Goal: Entertainment & Leisure: Consume media (video, audio)

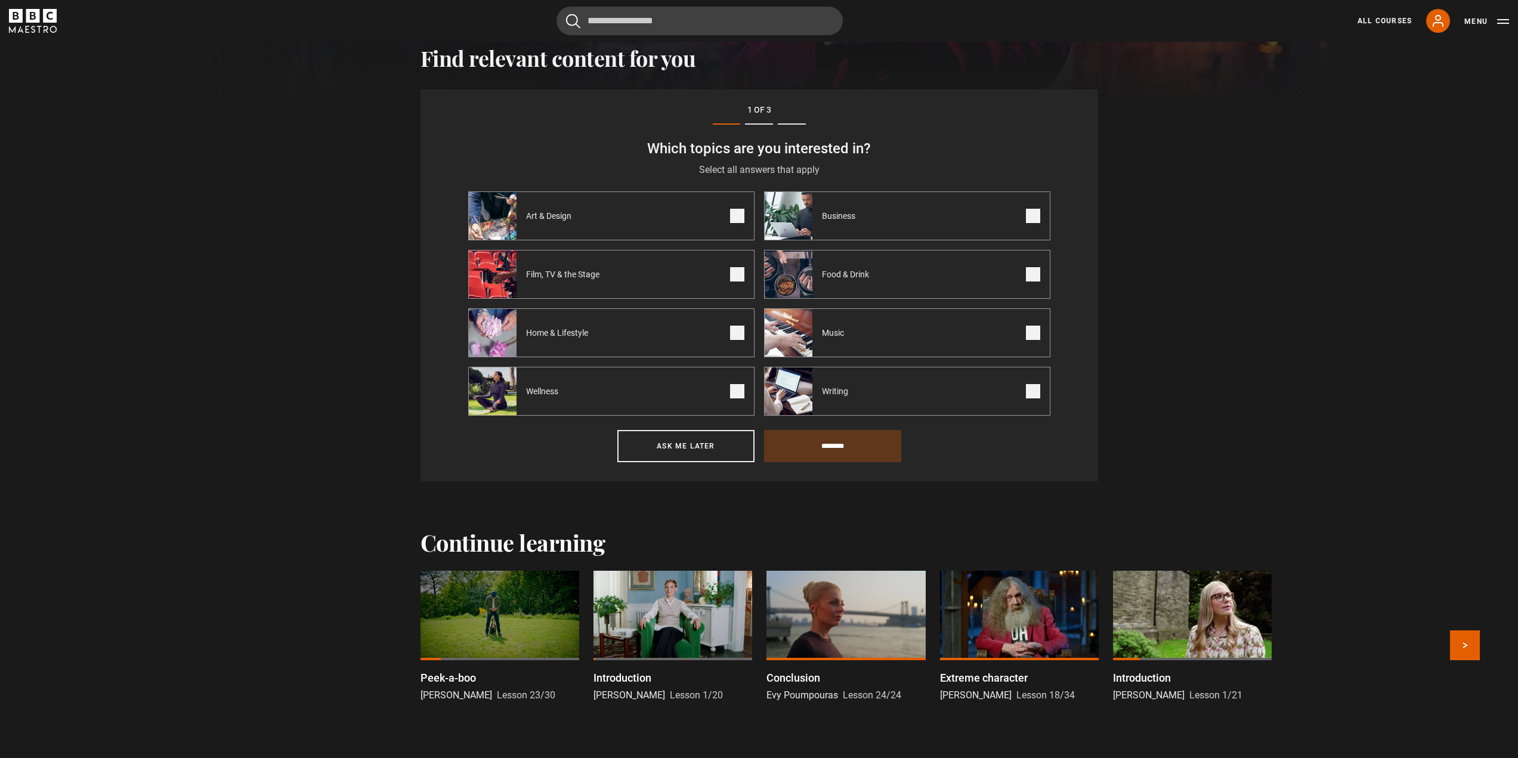
click at [524, 636] on div at bounding box center [499, 615] width 159 height 89
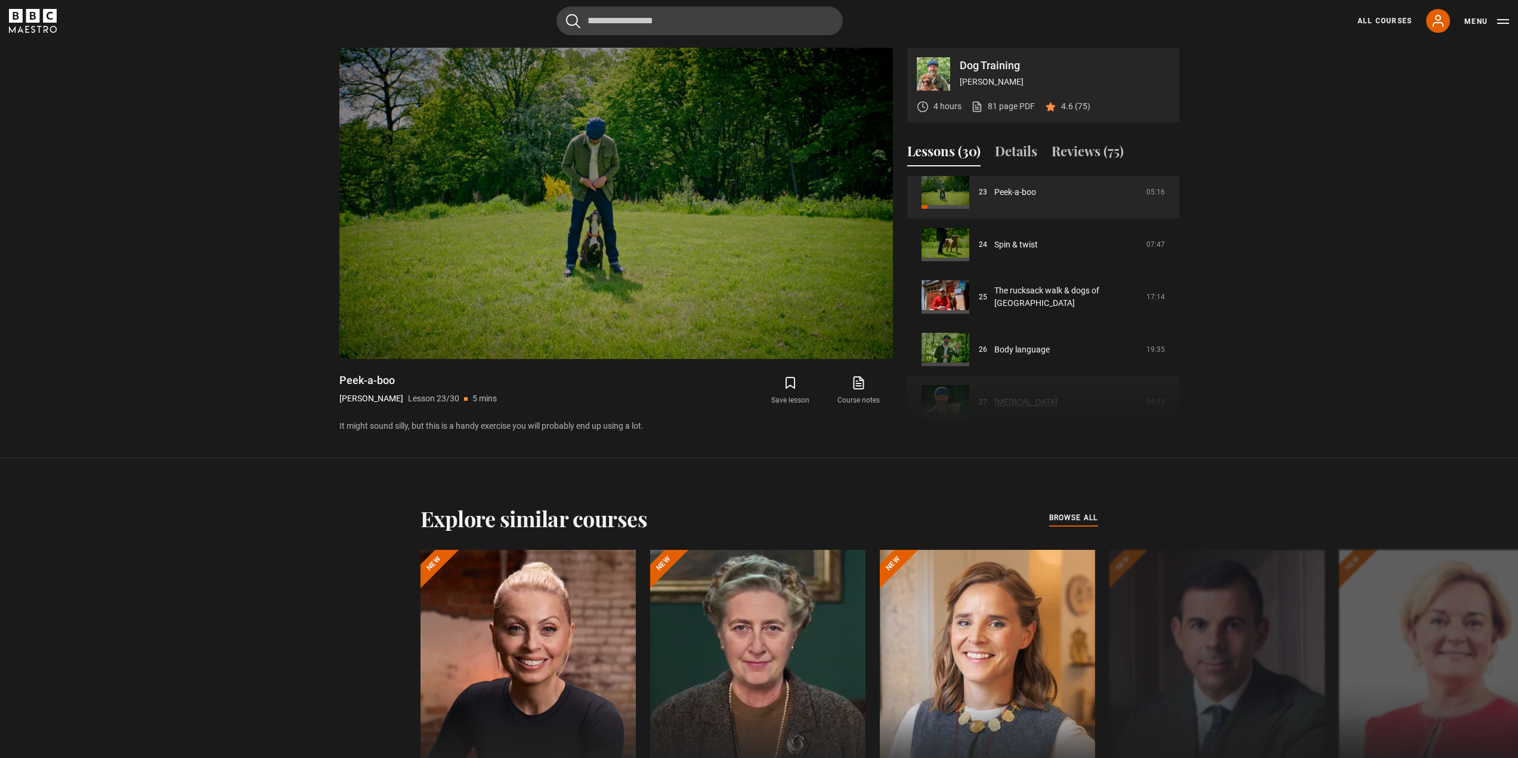
scroll to position [1190, 0]
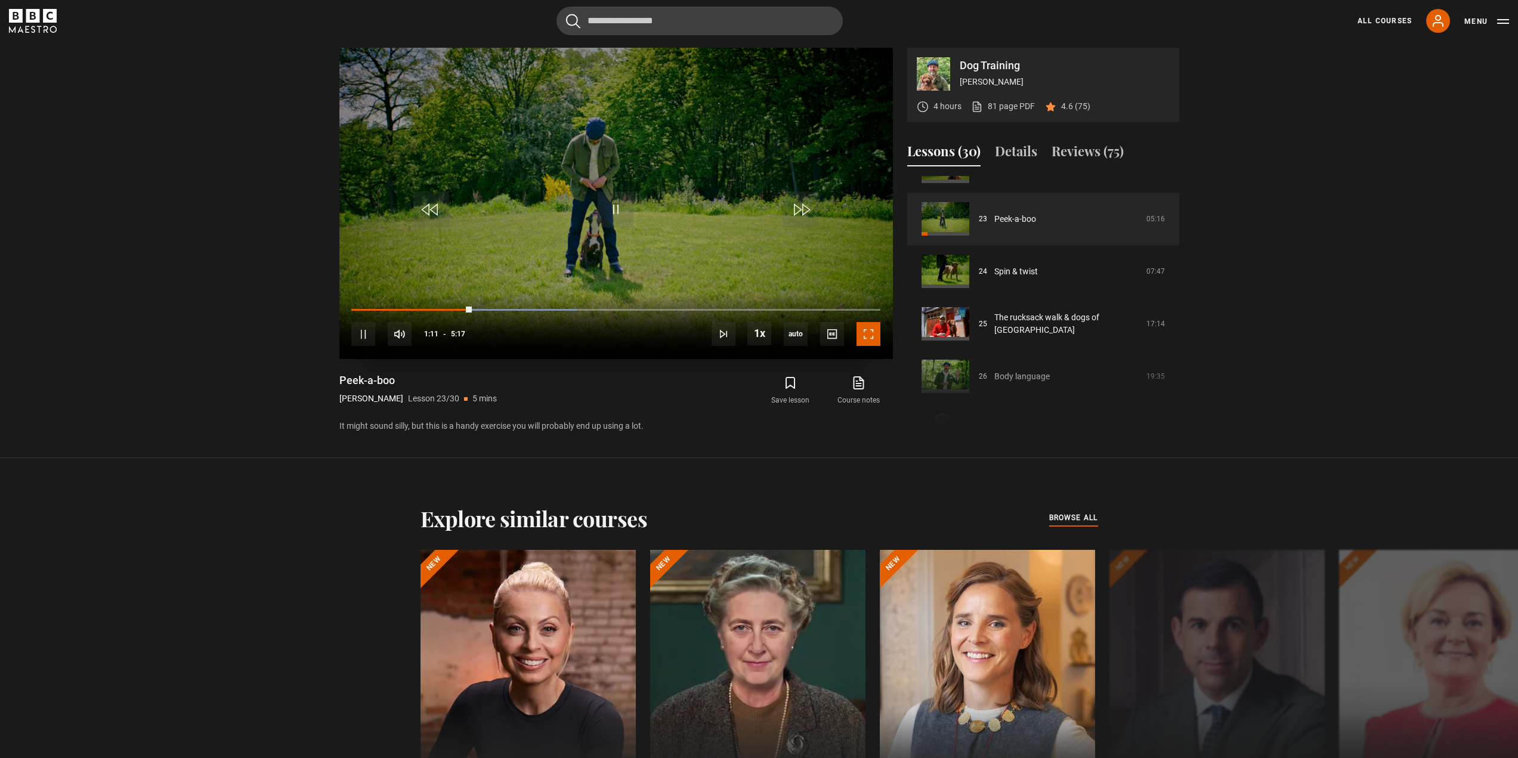
click at [868, 329] on span "Video Player" at bounding box center [868, 334] width 24 height 24
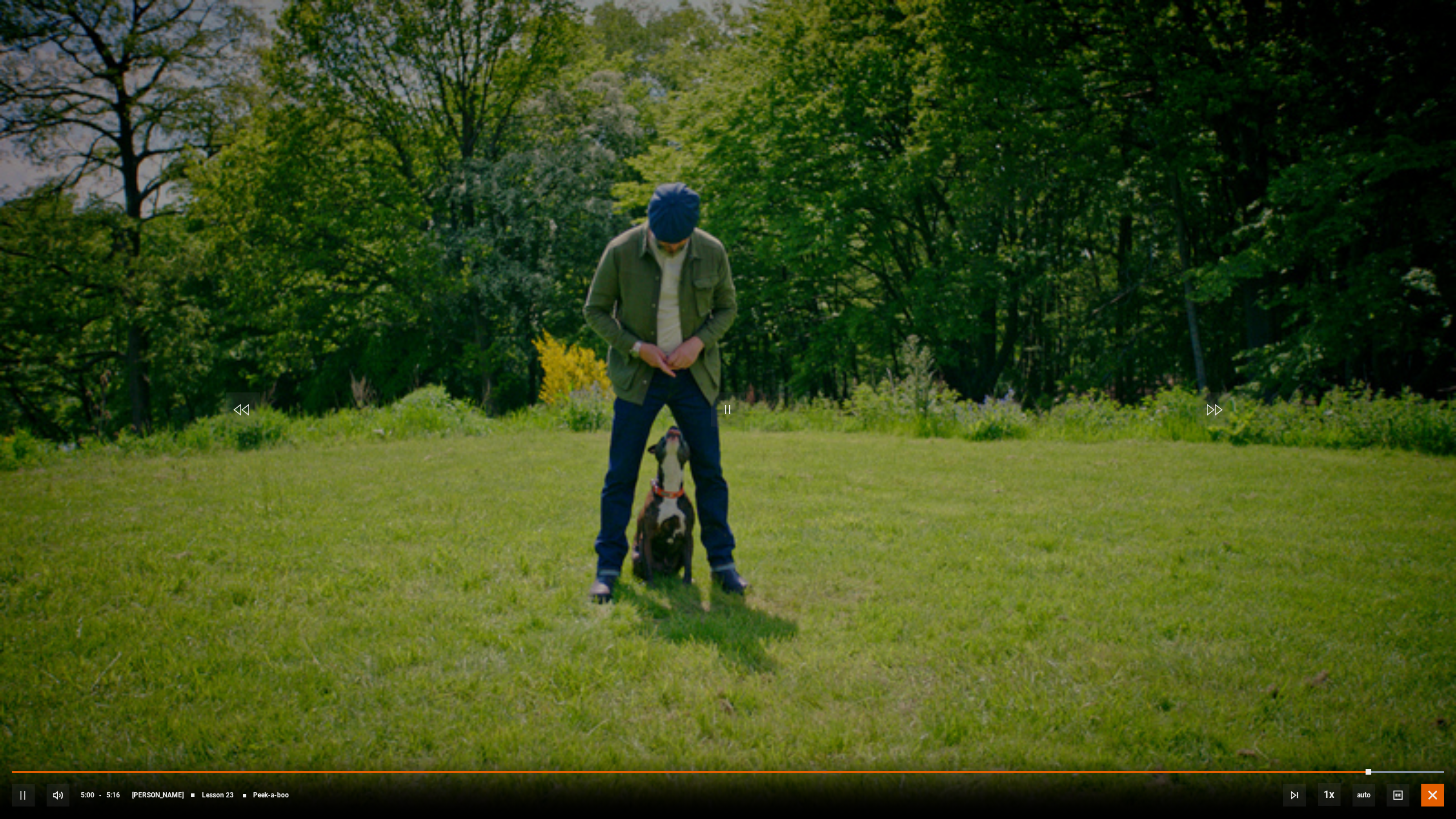
click at [1431, 722] on span "Video Player" at bounding box center [1432, 795] width 23 height 23
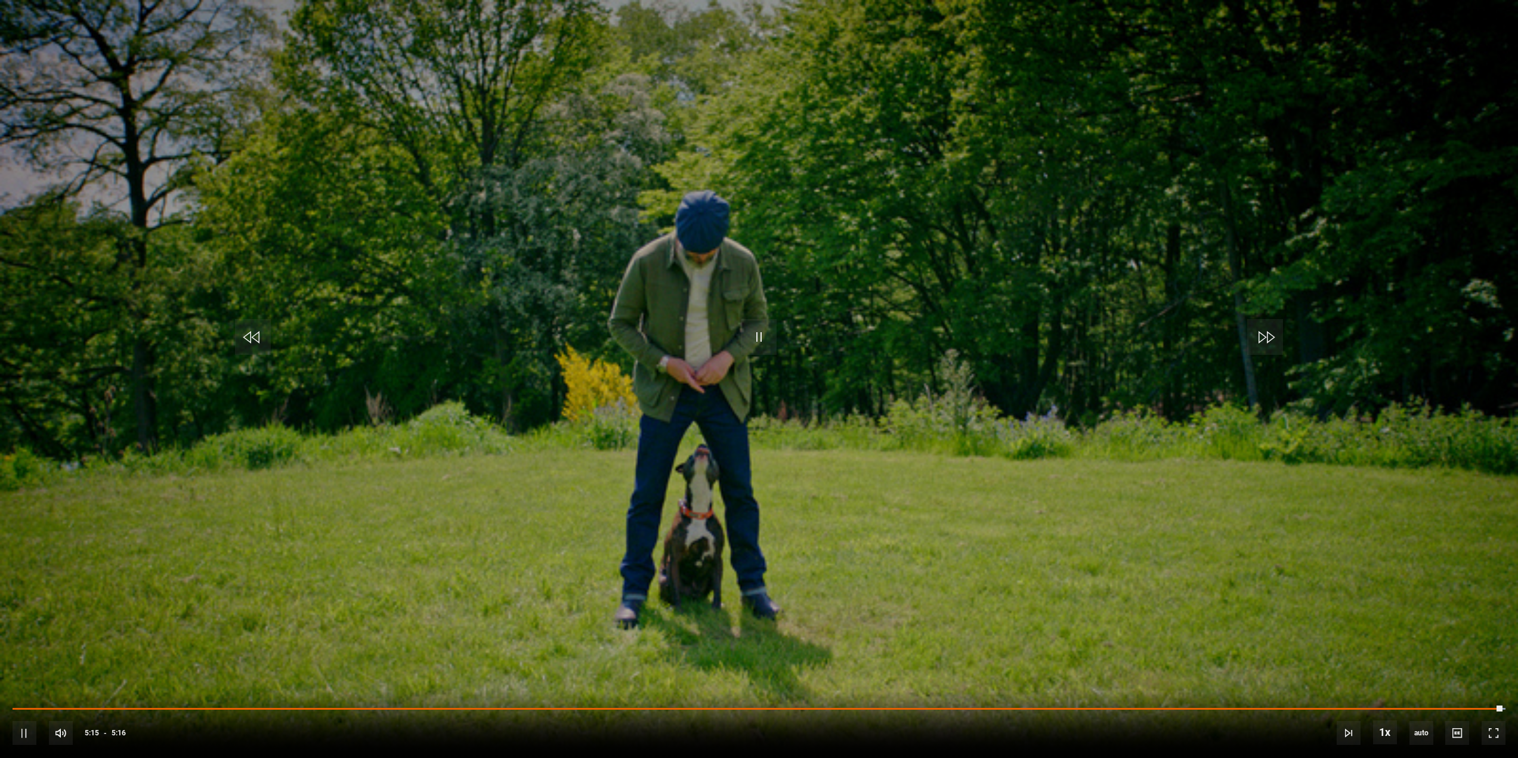
scroll to position [645, 0]
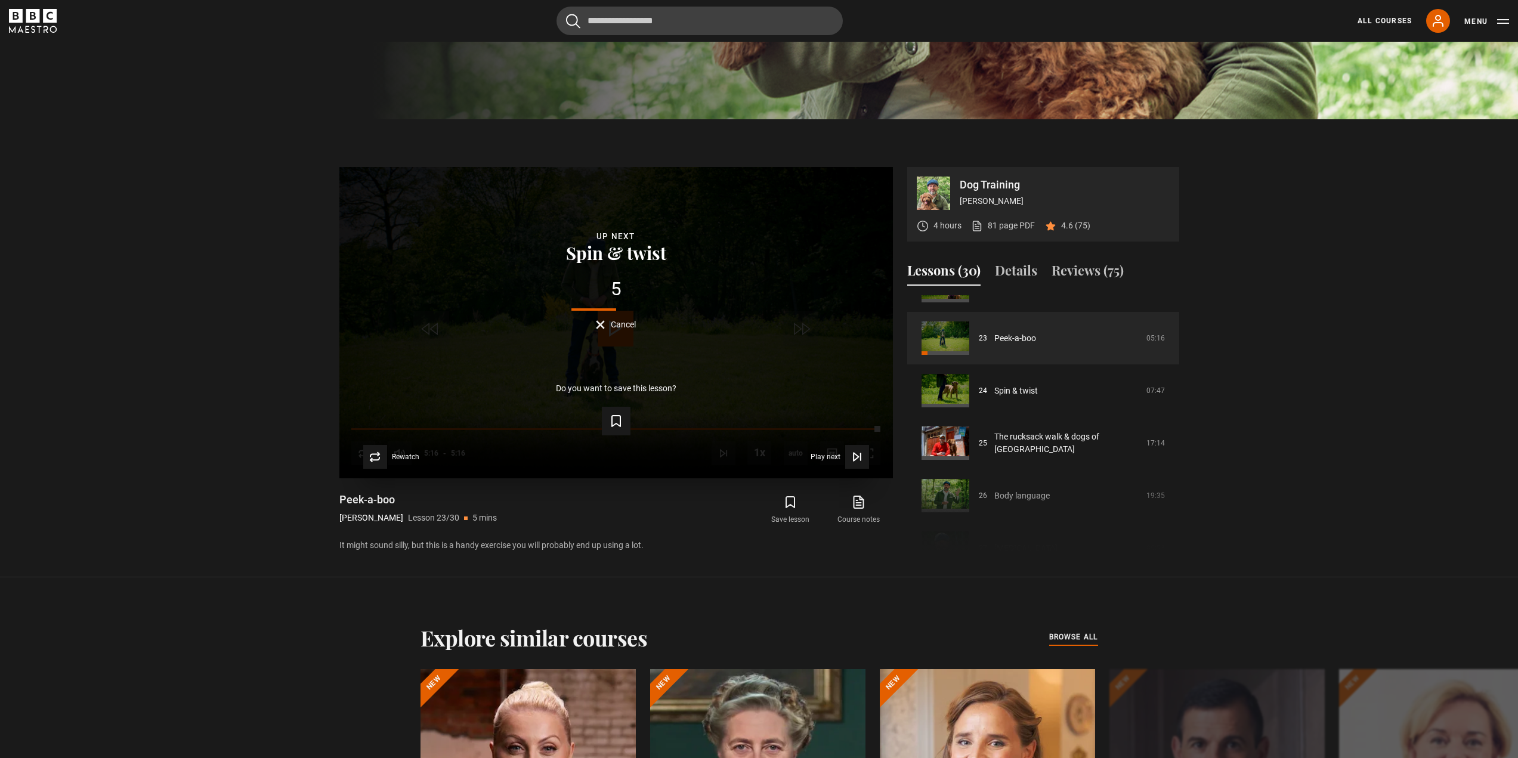
click at [612, 250] on button "Spin & twist" at bounding box center [615, 252] width 107 height 18
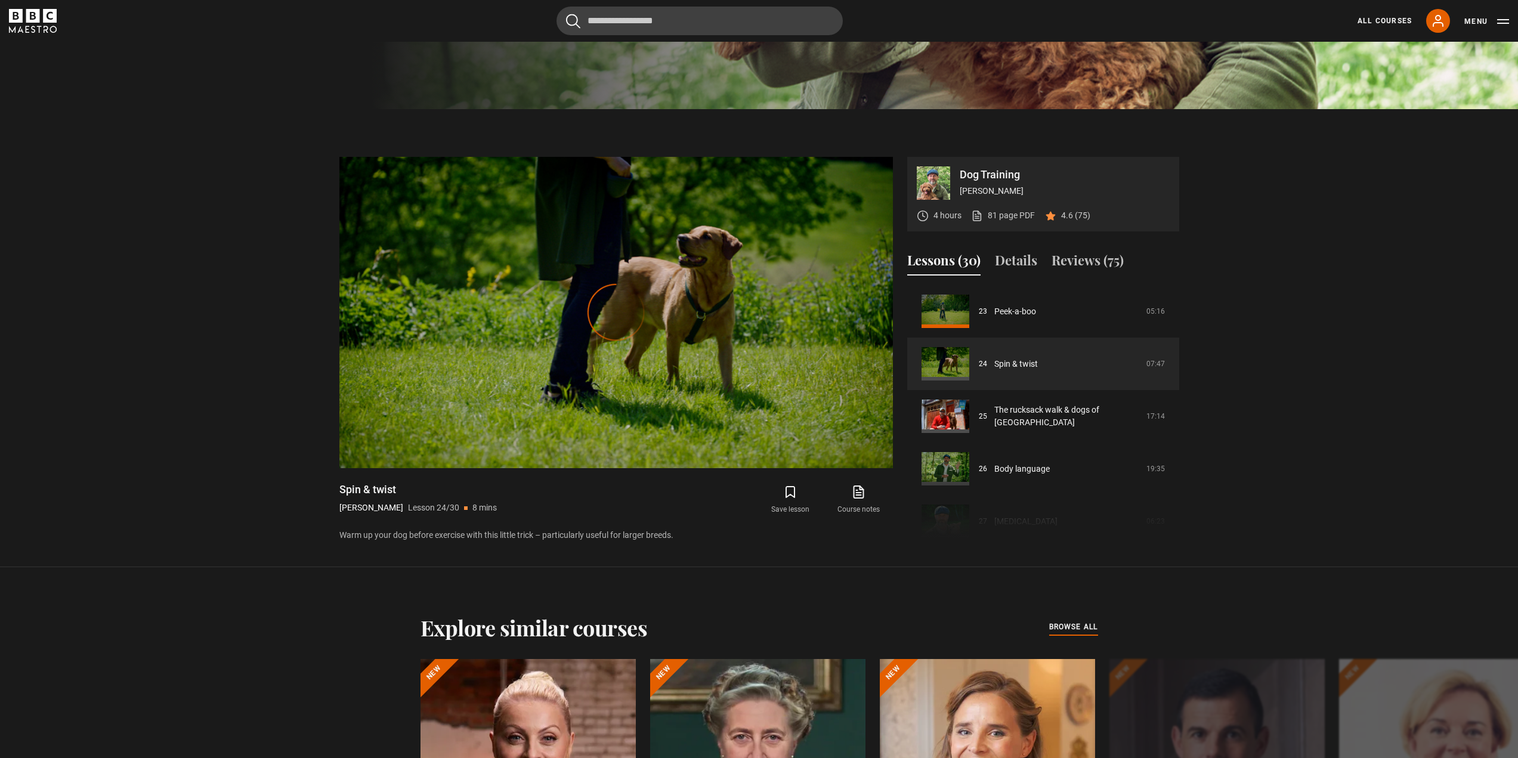
scroll to position [645, 0]
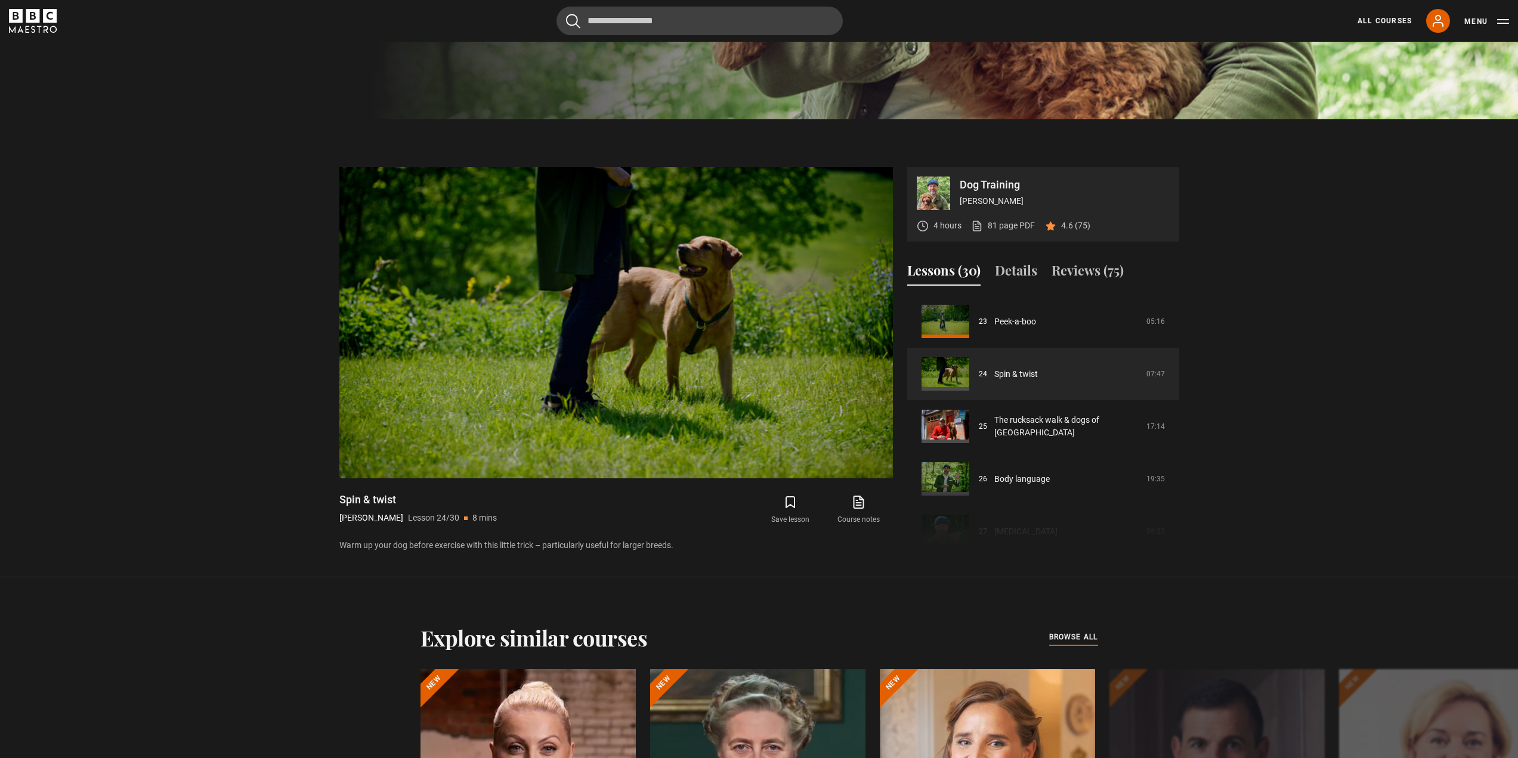
drag, startPoint x: 1176, startPoint y: 492, endPoint x: 1176, endPoint y: 515, distance: 22.7
click at [1176, 515] on div "Course trailer 01 Dog Training Introduction 02:34 02 How I became a dog trainer…" at bounding box center [1043, 424] width 272 height 258
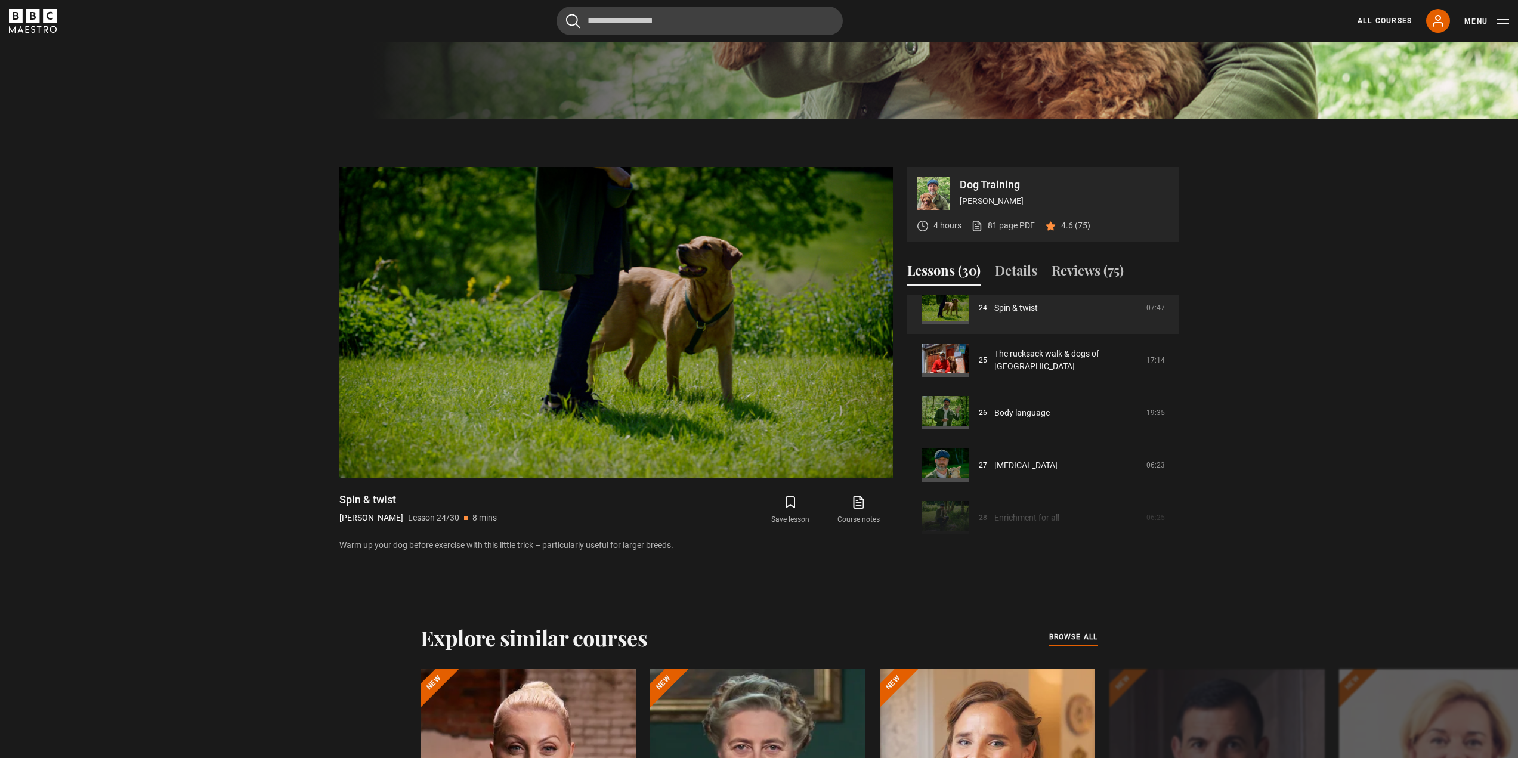
scroll to position [1249, 0]
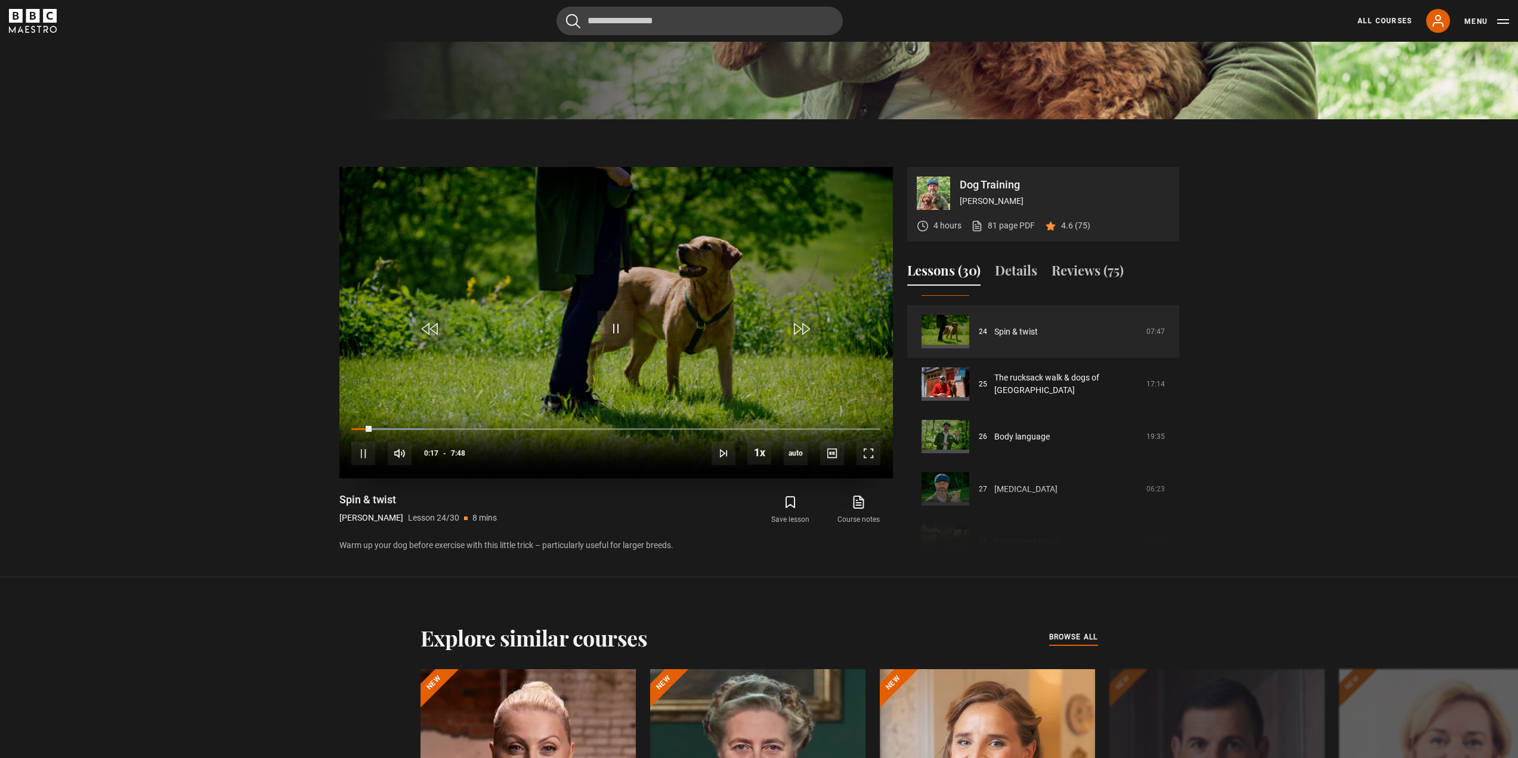
click at [679, 313] on video "Video Player" at bounding box center [615, 322] width 553 height 311
click at [608, 329] on span "Video Player" at bounding box center [616, 329] width 36 height 36
click at [865, 450] on span "Video Player" at bounding box center [868, 453] width 24 height 24
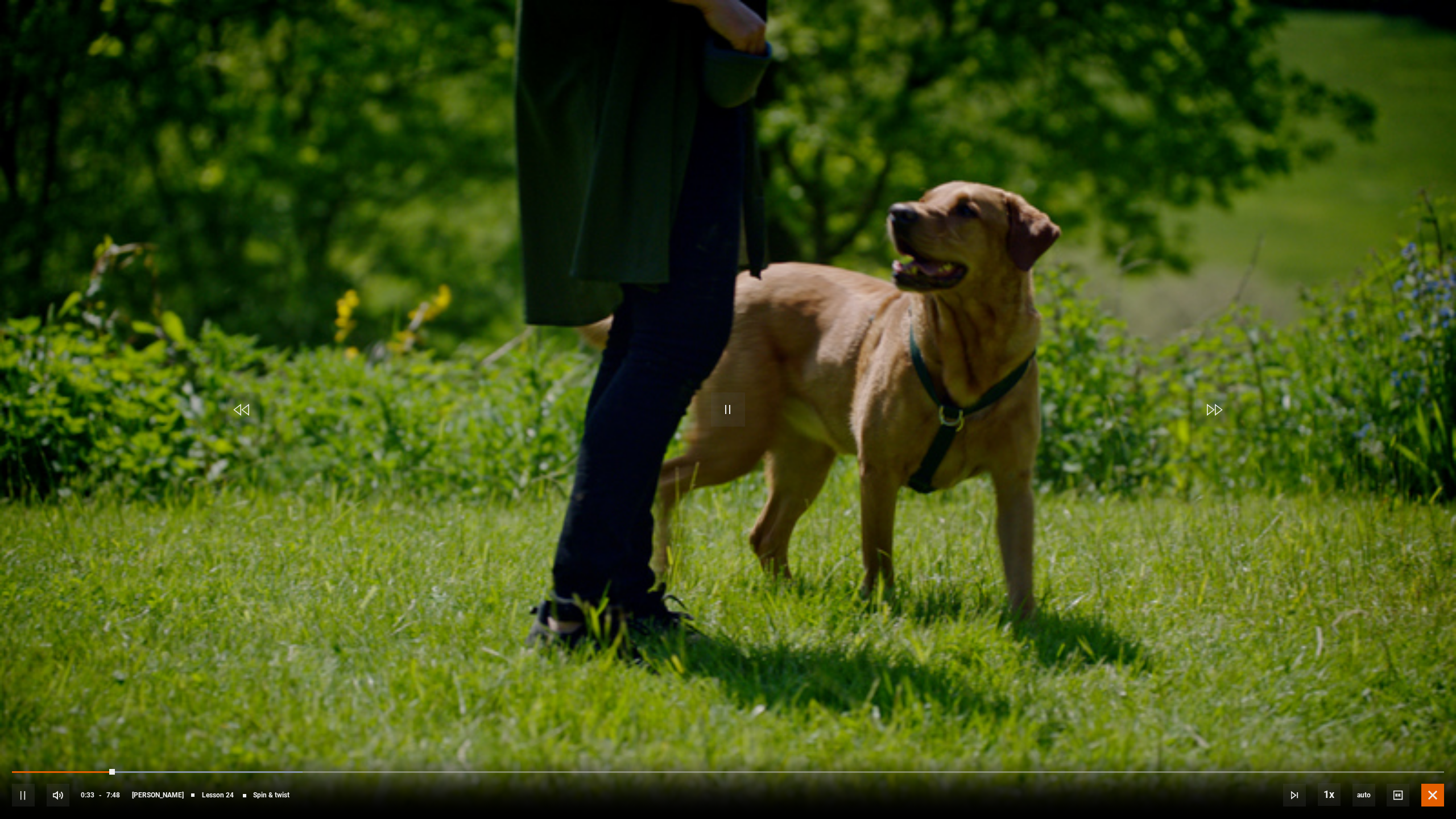
click at [1428, 722] on span "Video Player" at bounding box center [1432, 795] width 23 height 23
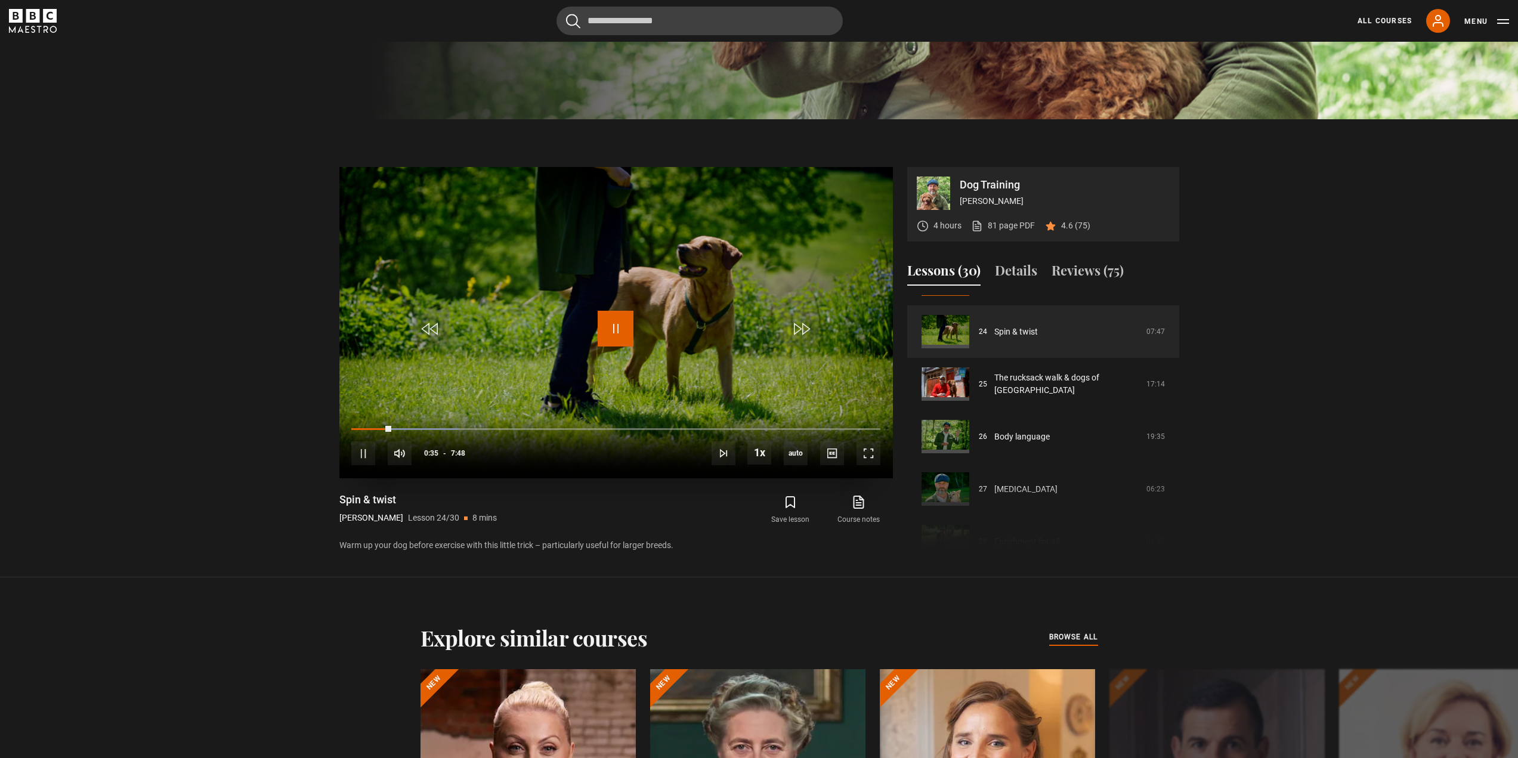
click at [614, 332] on span "Video Player" at bounding box center [616, 329] width 36 height 36
click at [606, 332] on span "Video Player" at bounding box center [616, 329] width 36 height 36
click at [871, 457] on span "Video Player" at bounding box center [868, 453] width 24 height 24
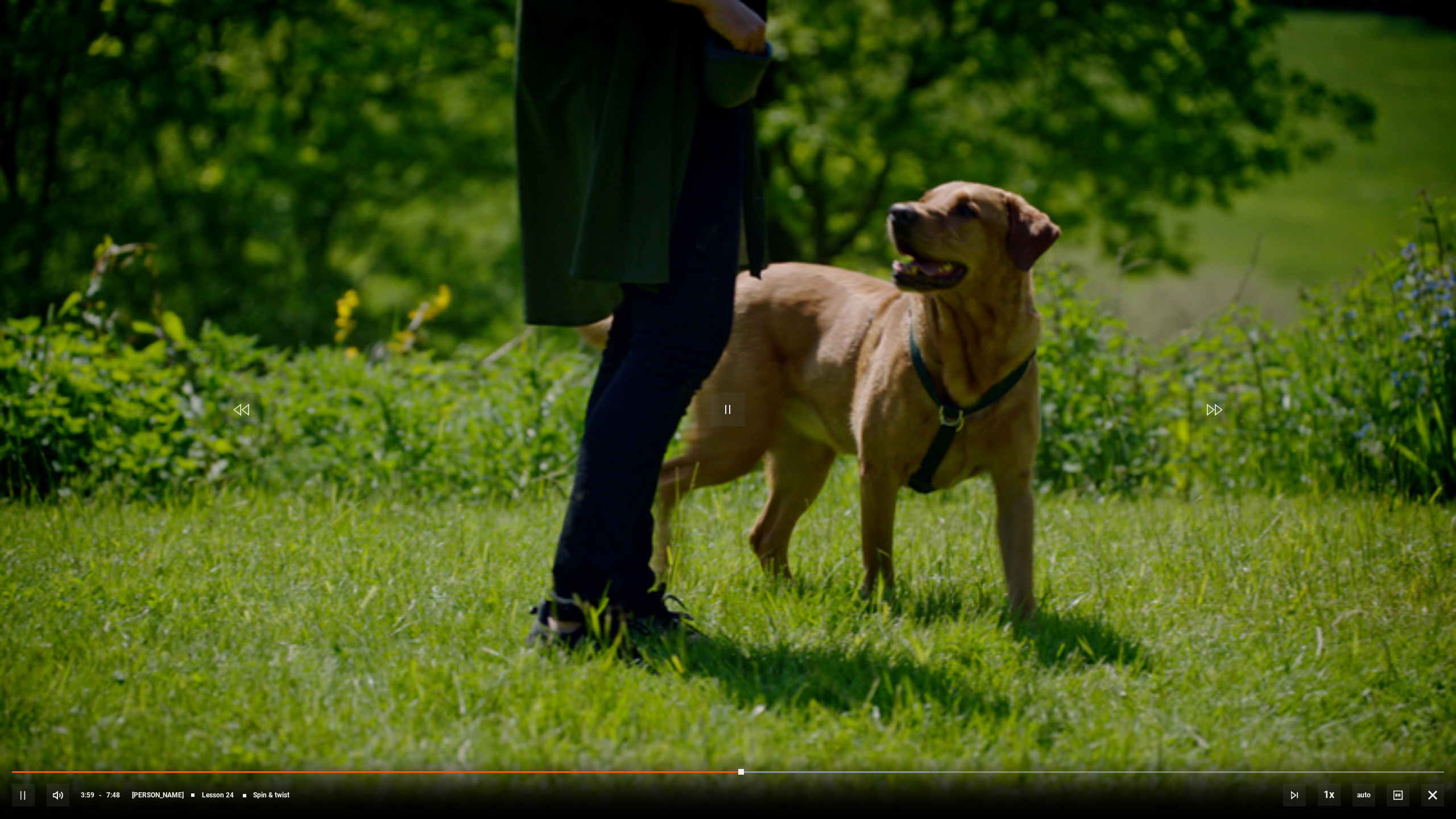
click at [566, 722] on div "10s Skip Back 10 seconds Pause 10s Skip Forward 10 seconds Loaded : 64.10% 3:01…" at bounding box center [728, 788] width 1456 height 63
click at [567, 722] on div "10s Skip Back 10 seconds Pause 10s Skip Forward 10 seconds Loaded : 64.10% 3:01…" at bounding box center [728, 788] width 1456 height 63
drag, startPoint x: 749, startPoint y: 769, endPoint x: 580, endPoint y: 768, distance: 169.0
click at [578, 722] on div "10s Skip Back 10 seconds Play 10s Skip Forward 10 seconds Loaded : 48.08% 3:56 …" at bounding box center [728, 788] width 1456 height 63
click at [1426, 722] on span "Video Player" at bounding box center [1432, 795] width 23 height 23
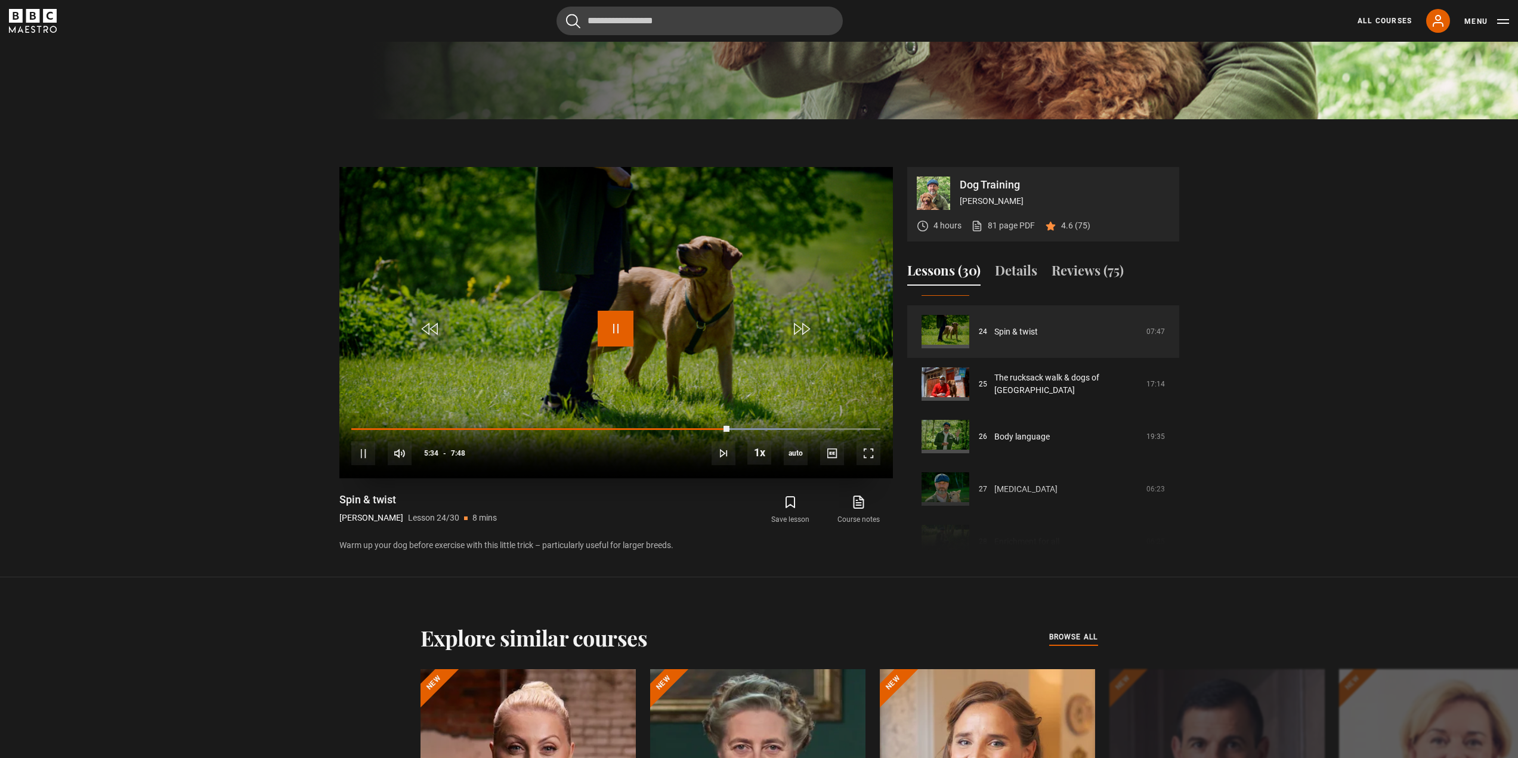
click at [617, 329] on span "Video Player" at bounding box center [616, 329] width 36 height 36
click at [611, 327] on span "Video Player" at bounding box center [616, 329] width 36 height 36
drag, startPoint x: 873, startPoint y: 453, endPoint x: 873, endPoint y: 525, distance: 72.2
click at [873, 453] on span "Video Player" at bounding box center [868, 453] width 24 height 24
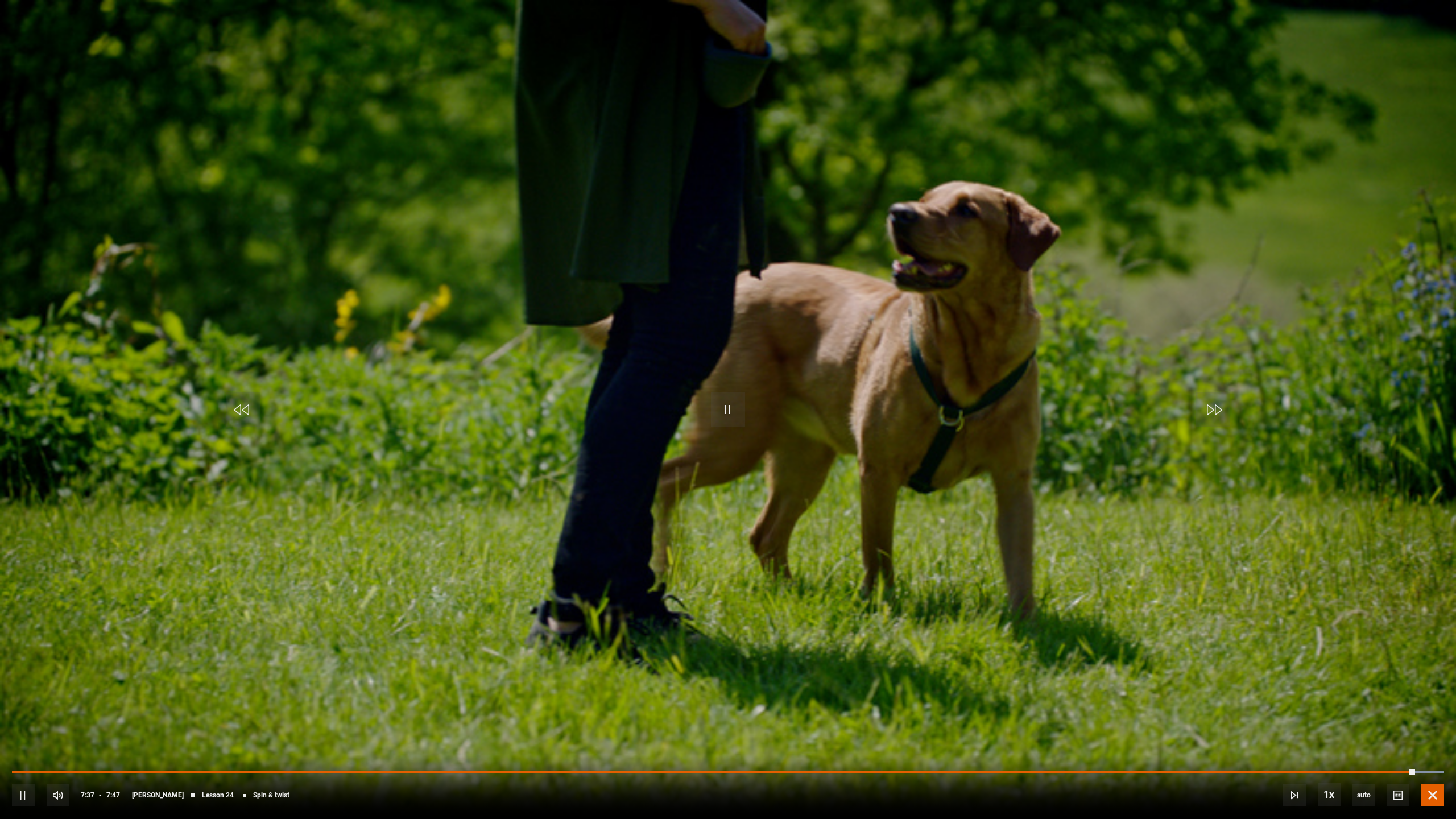
click at [1432, 722] on span "Video Player" at bounding box center [1432, 795] width 23 height 23
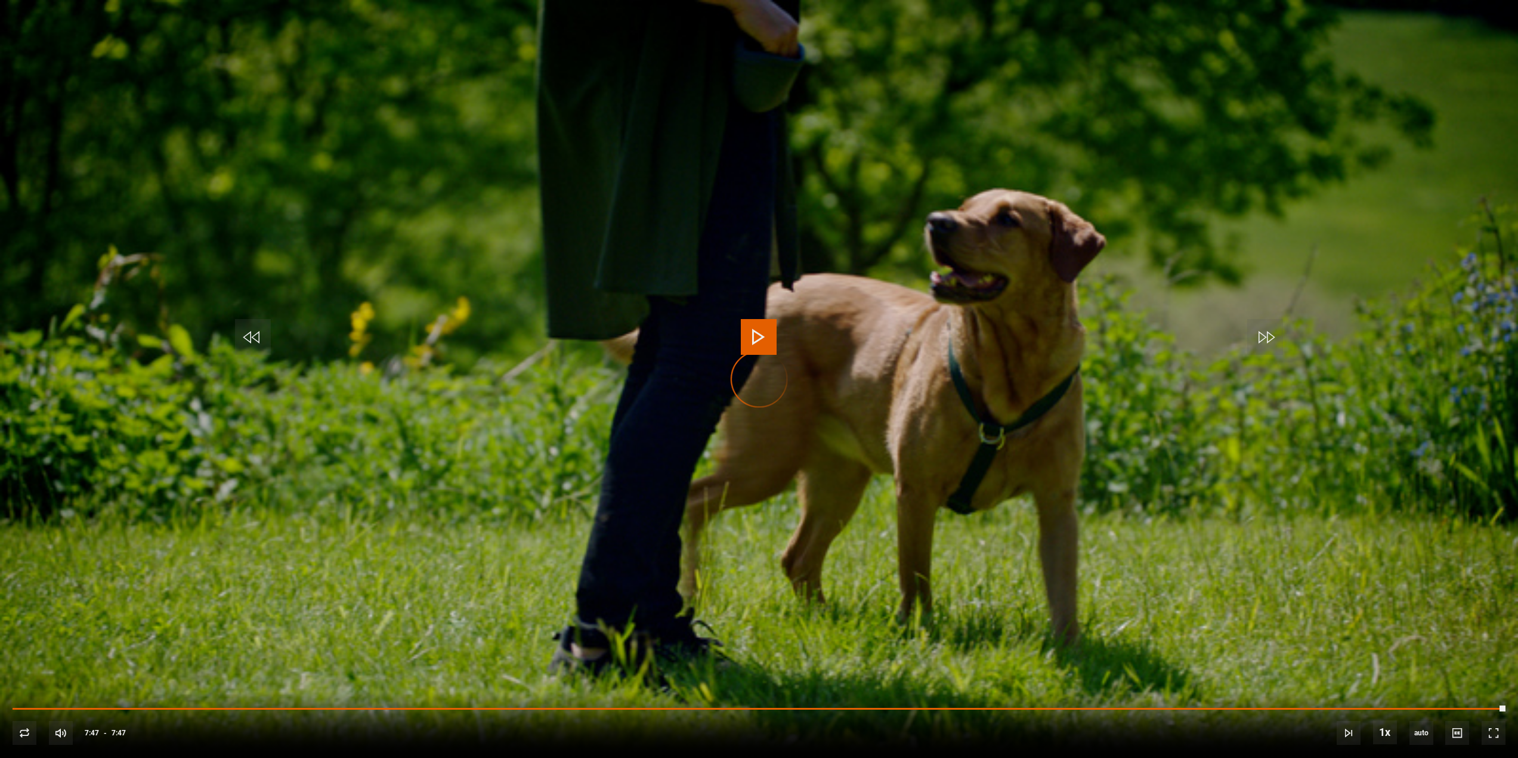
scroll to position [1310, 0]
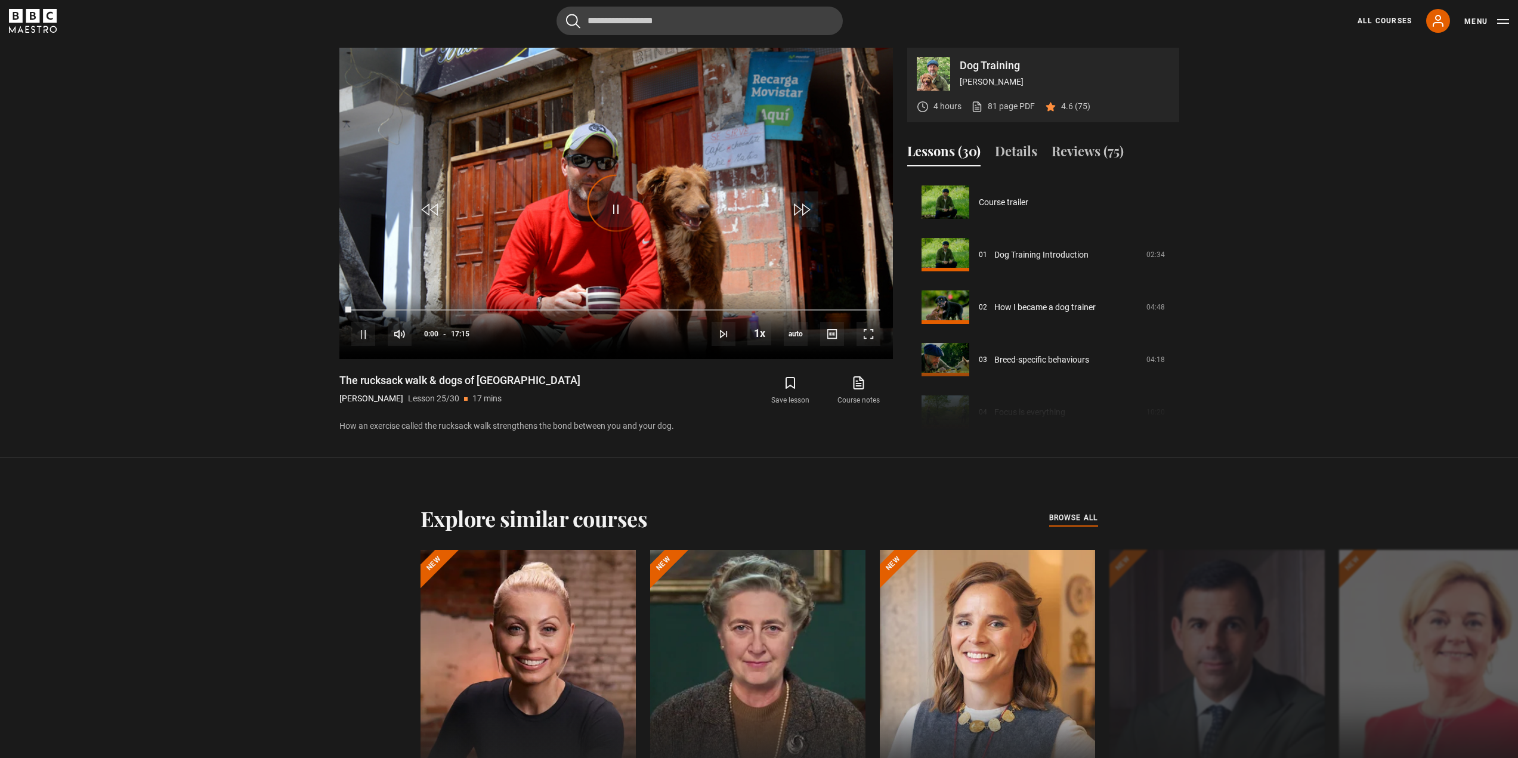
scroll to position [1260, 0]
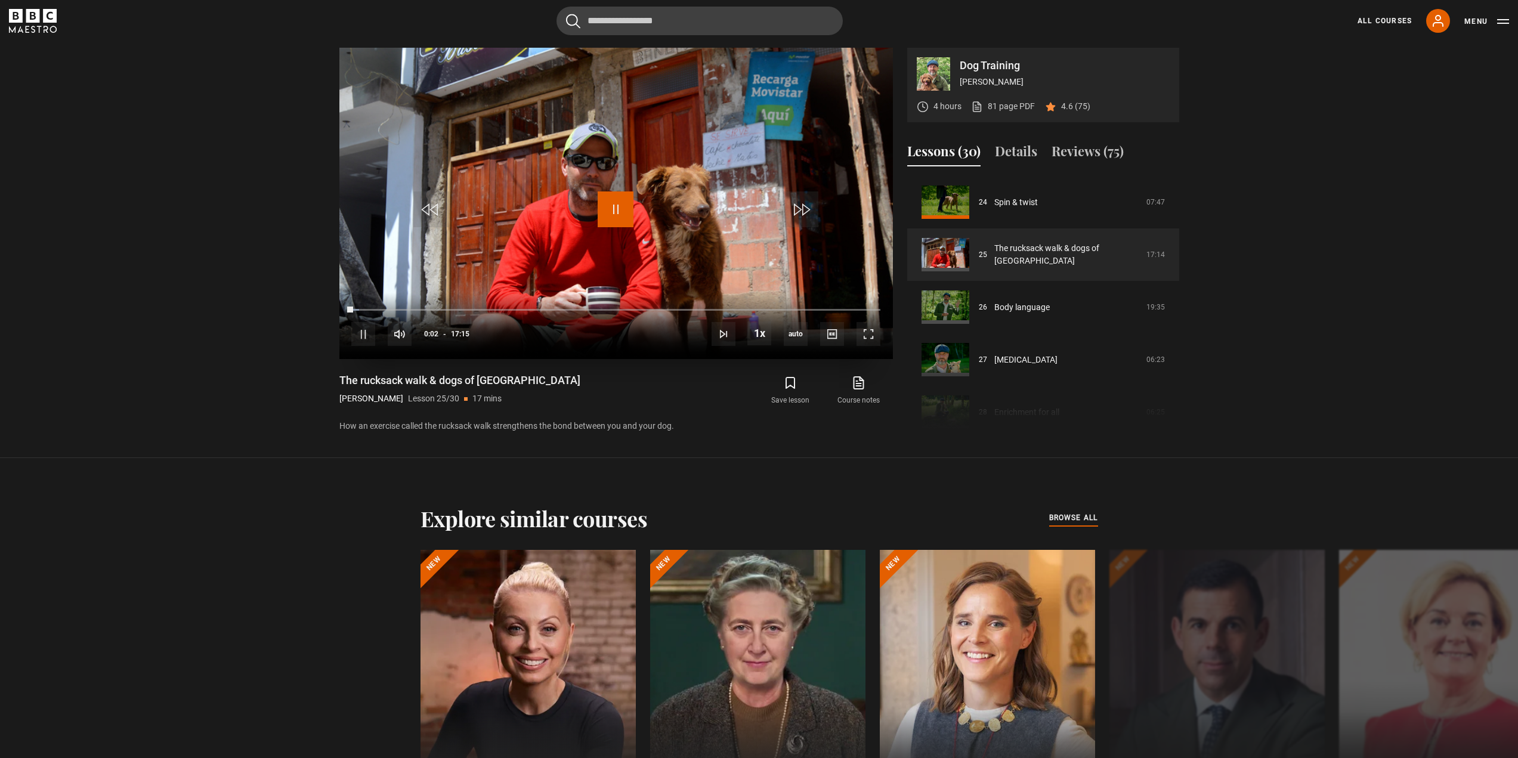
click at [612, 211] on span "Video Player" at bounding box center [616, 209] width 36 height 36
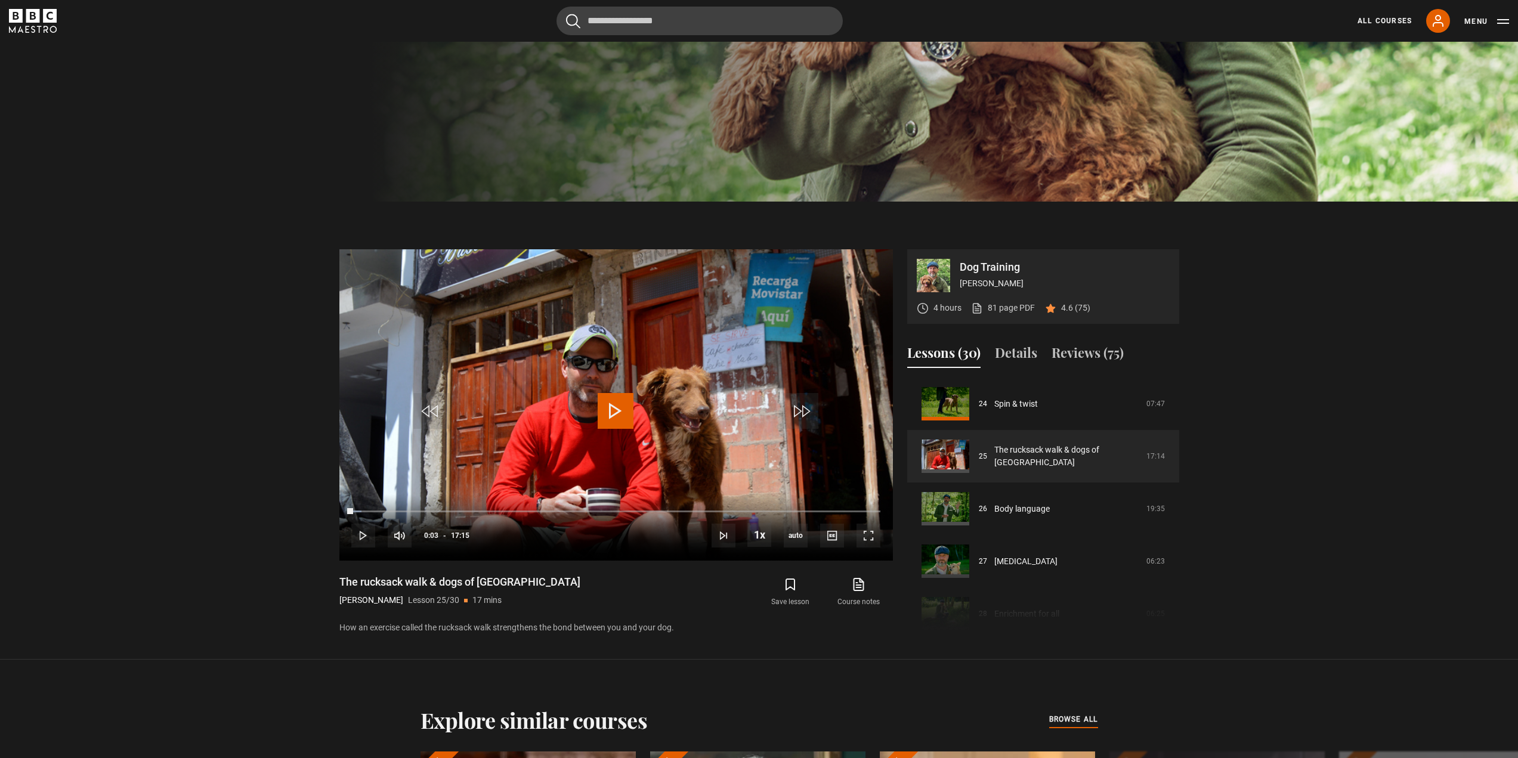
scroll to position [525, 0]
